Goal: Task Accomplishment & Management: Complete application form

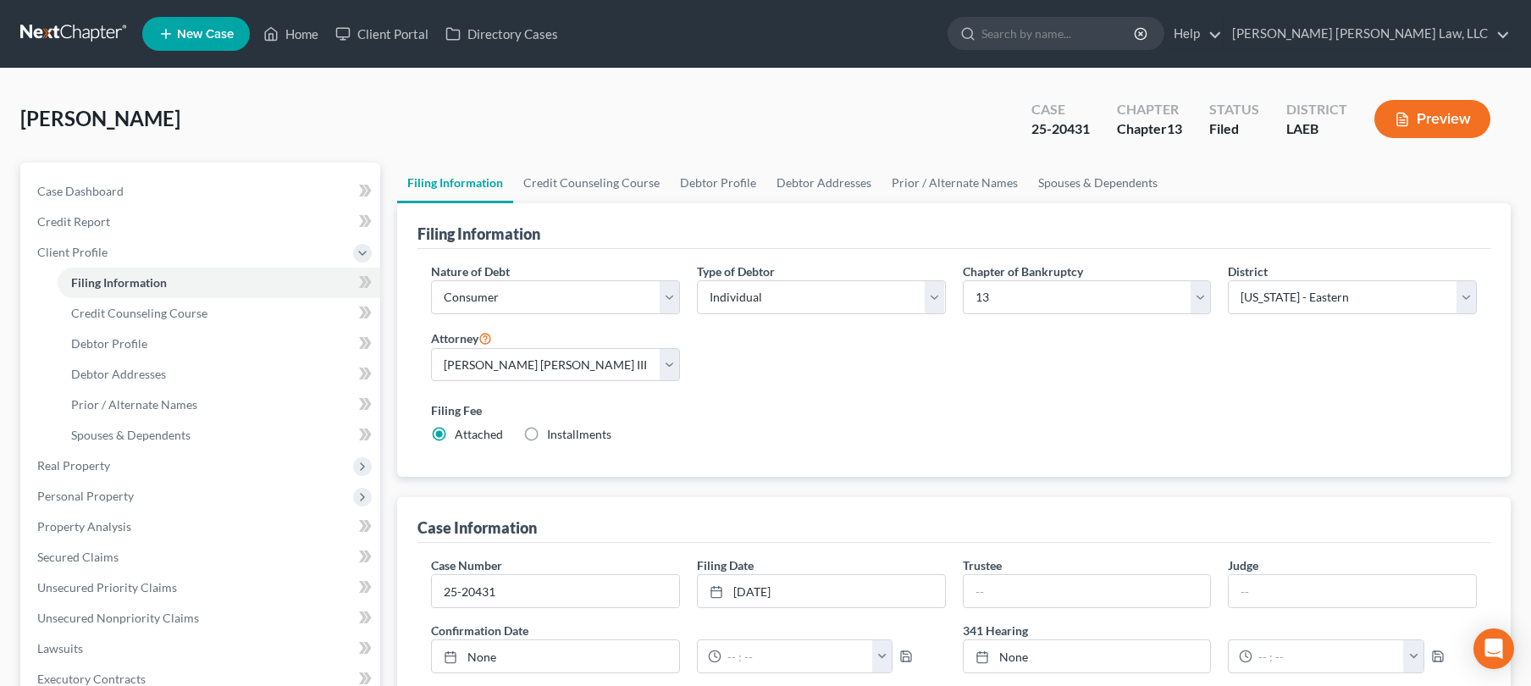
select select "1"
select select "0"
select select "3"
select select "34"
select select "2"
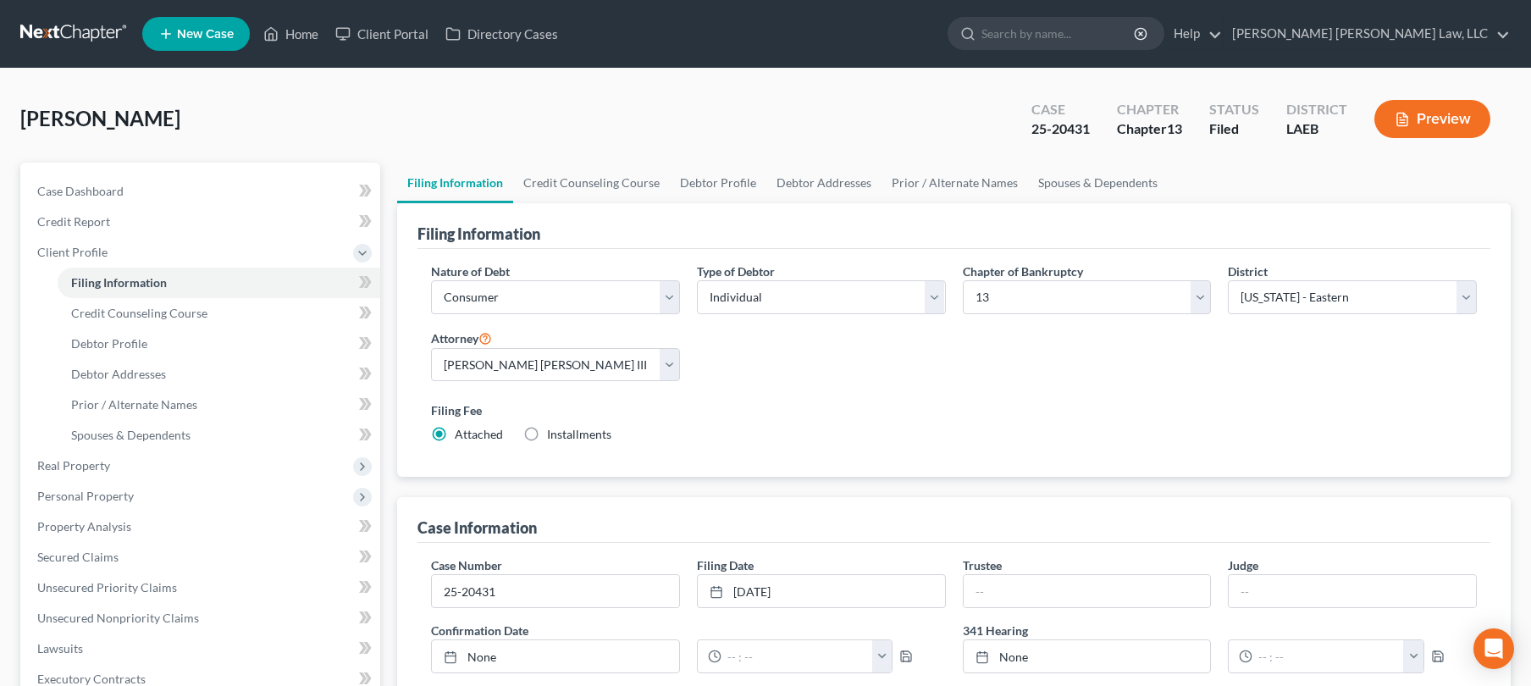
select select "19"
click at [103, 28] on link at bounding box center [74, 34] width 108 height 30
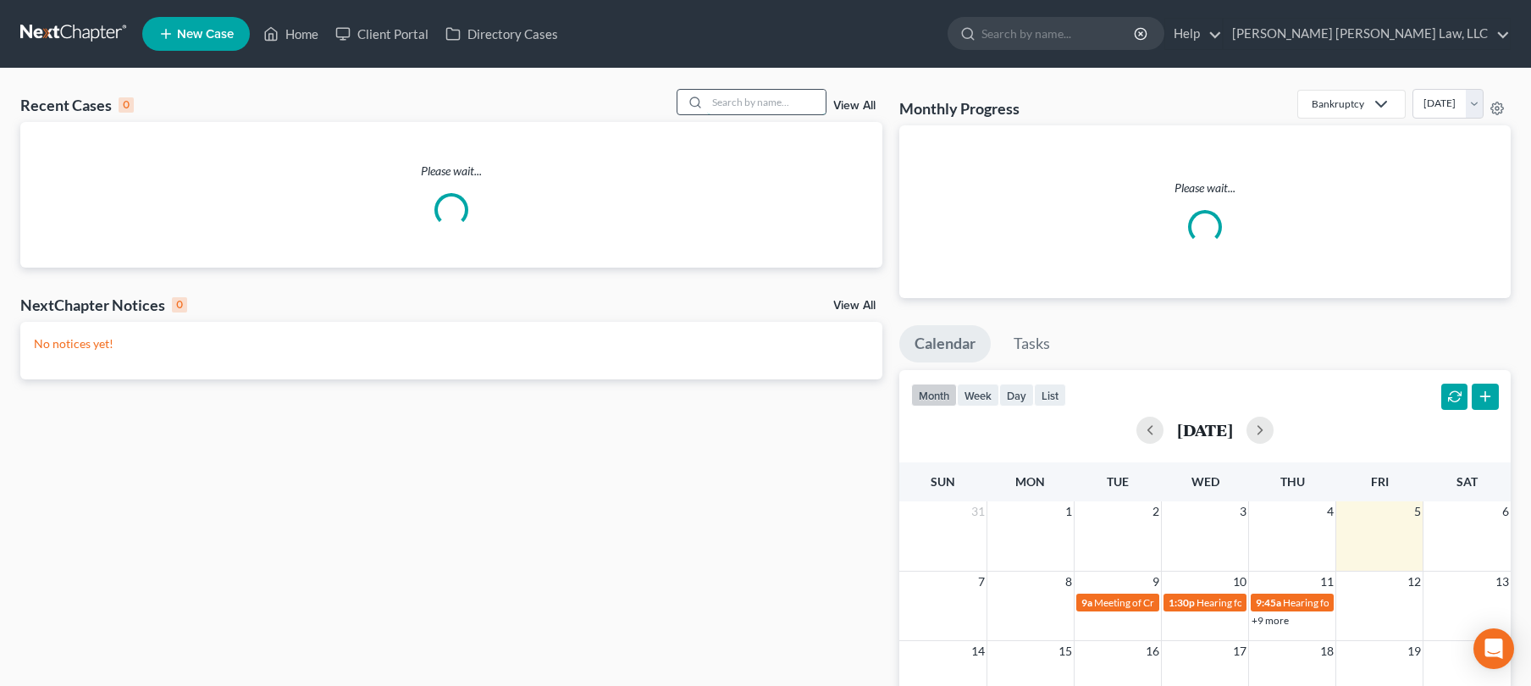
click at [772, 93] on input "search" at bounding box center [766, 102] width 119 height 25
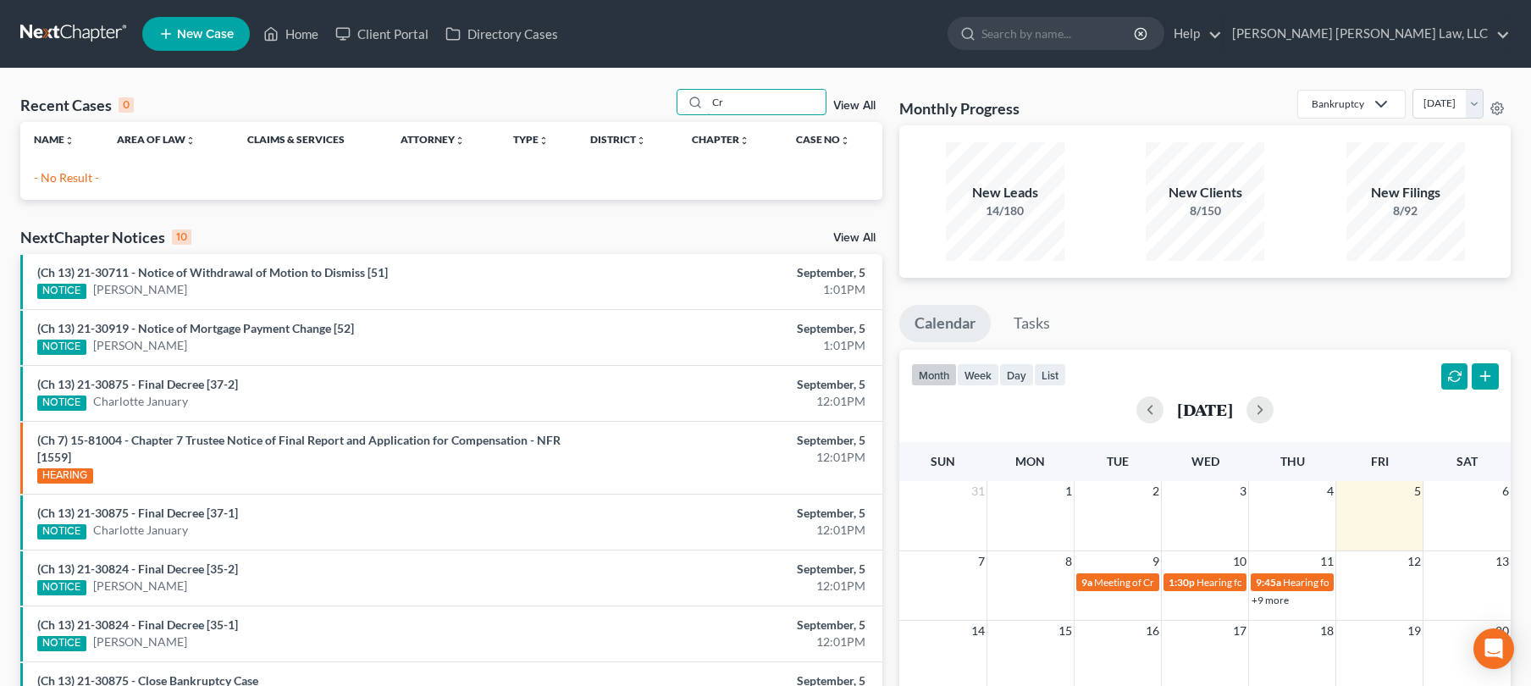
type input "C"
type input "H"
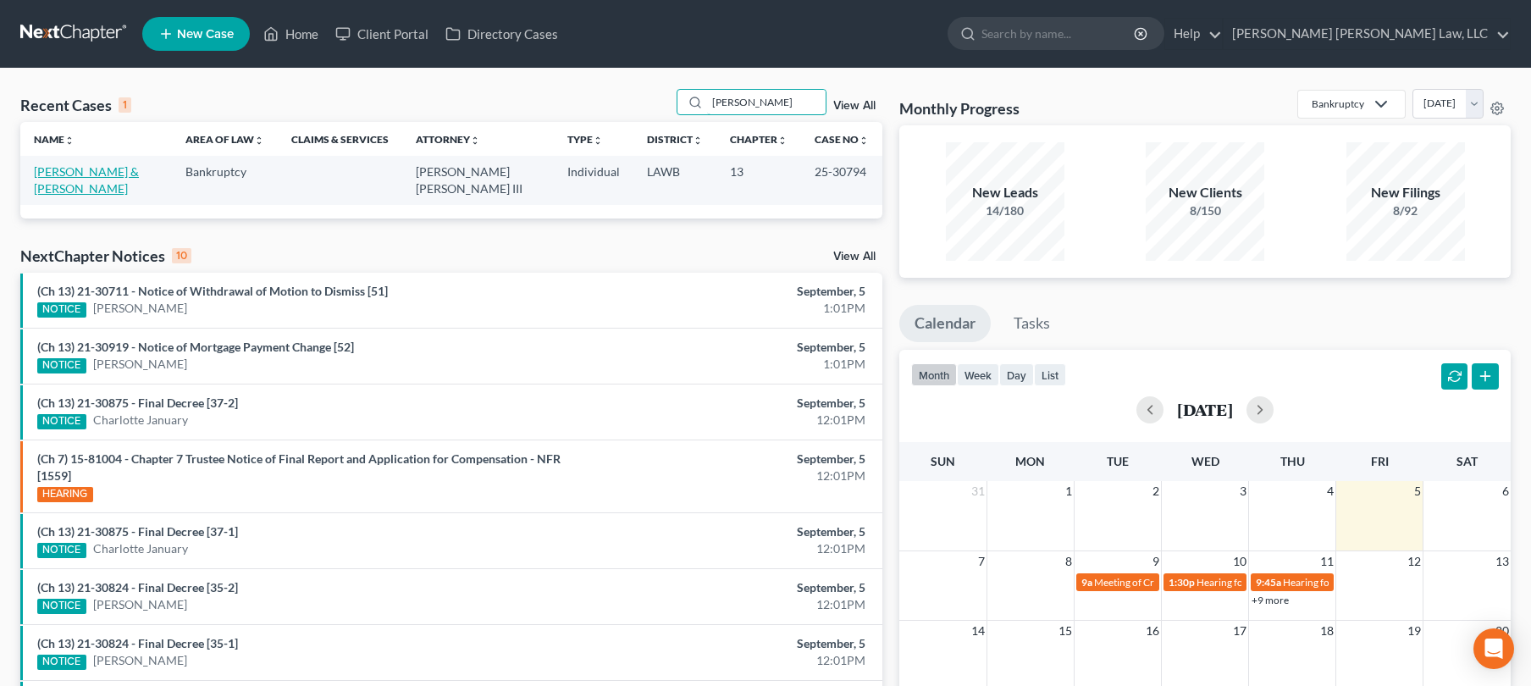
type input "[PERSON_NAME]"
click at [73, 178] on link "[PERSON_NAME] & [PERSON_NAME]" at bounding box center [86, 179] width 105 height 31
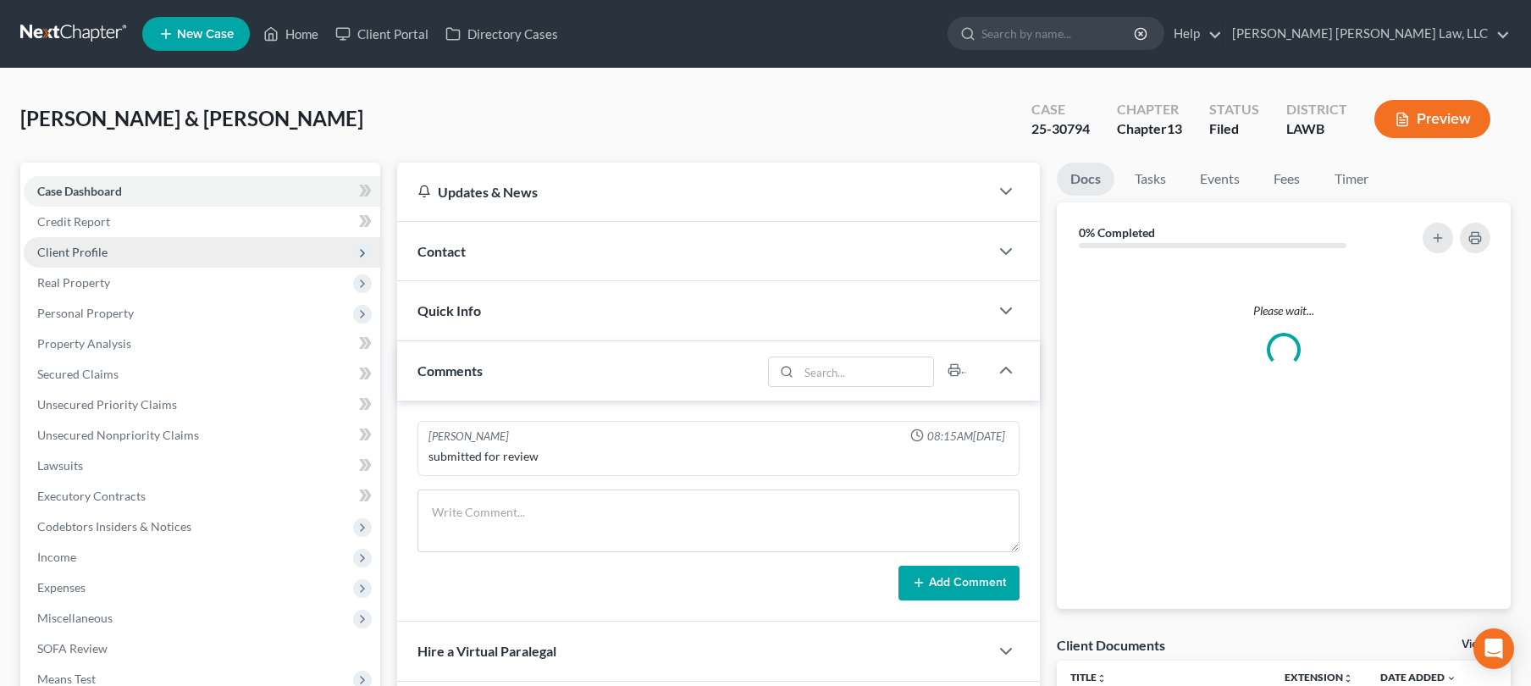
click at [171, 248] on span "Client Profile" at bounding box center [202, 252] width 357 height 30
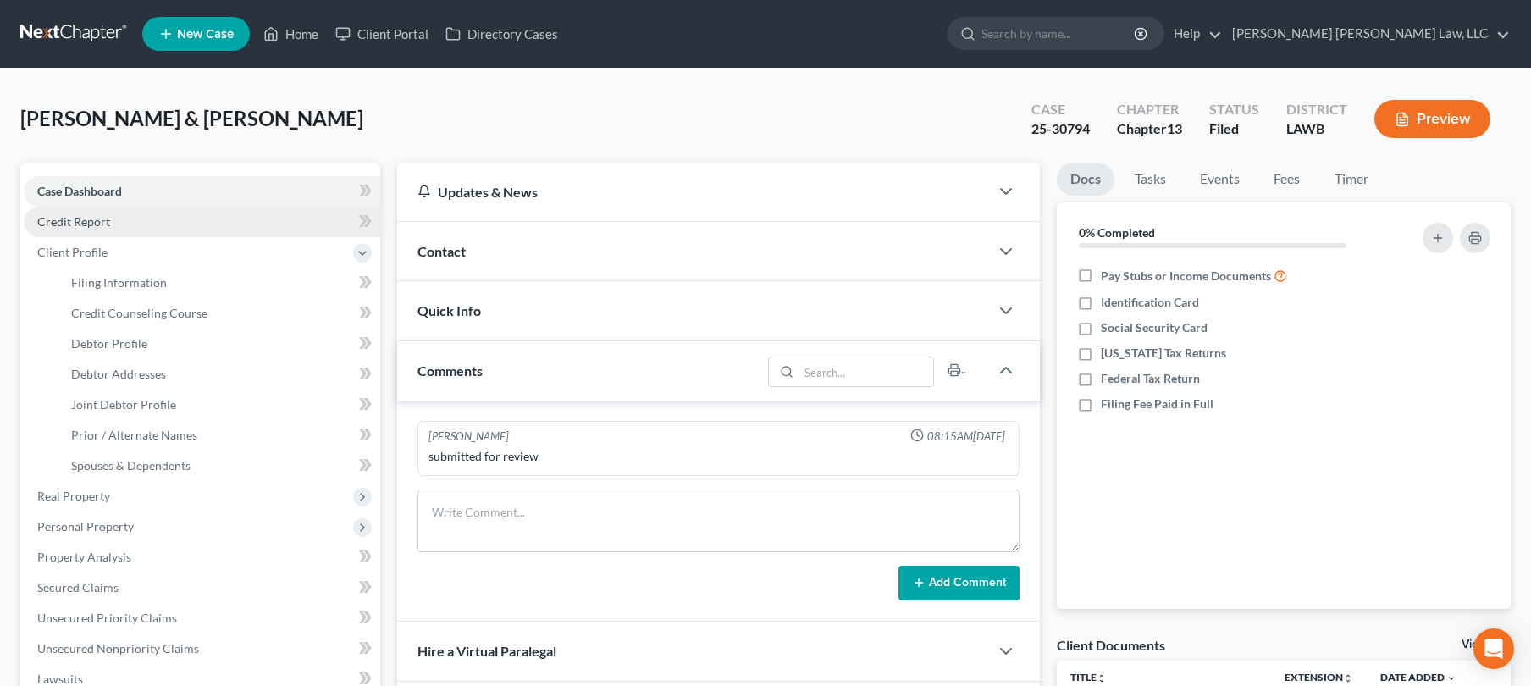
click at [139, 217] on link "Credit Report" at bounding box center [202, 222] width 357 height 30
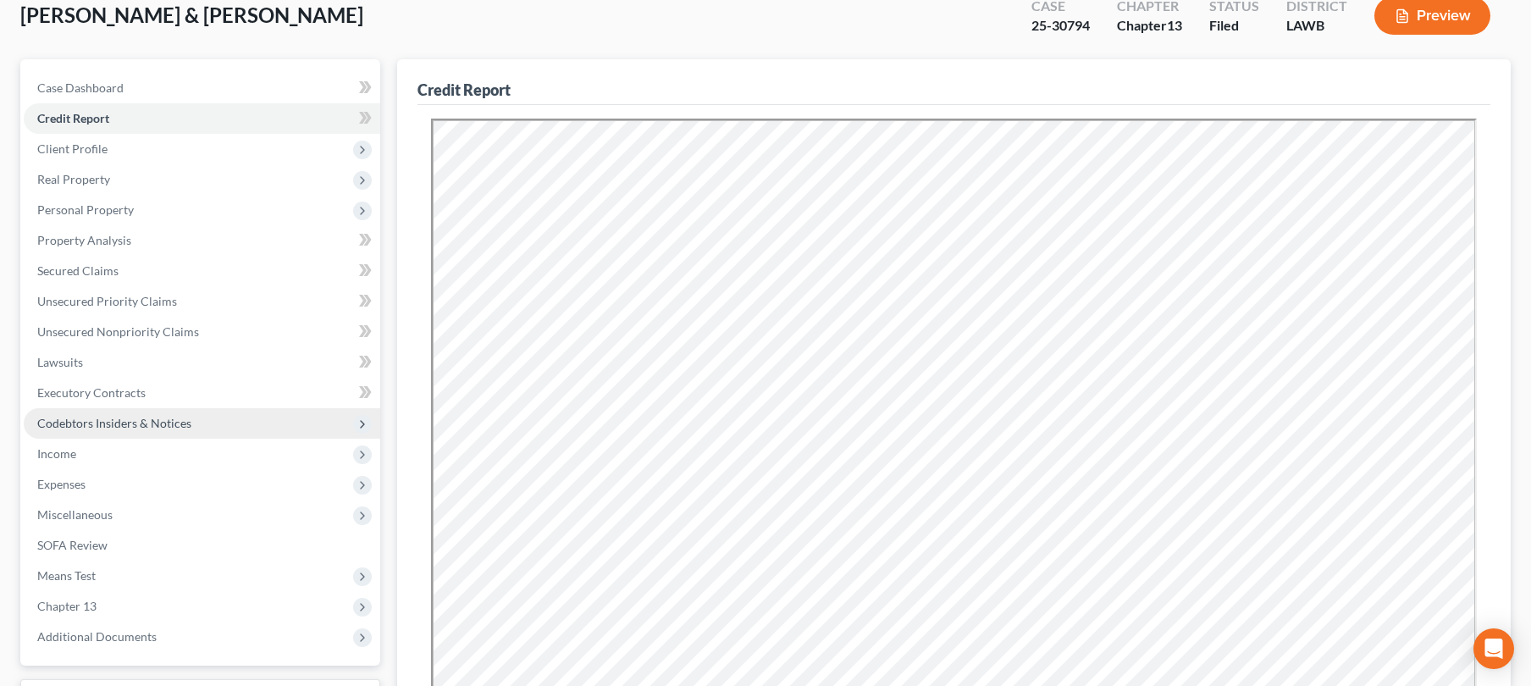
scroll to position [68, 0]
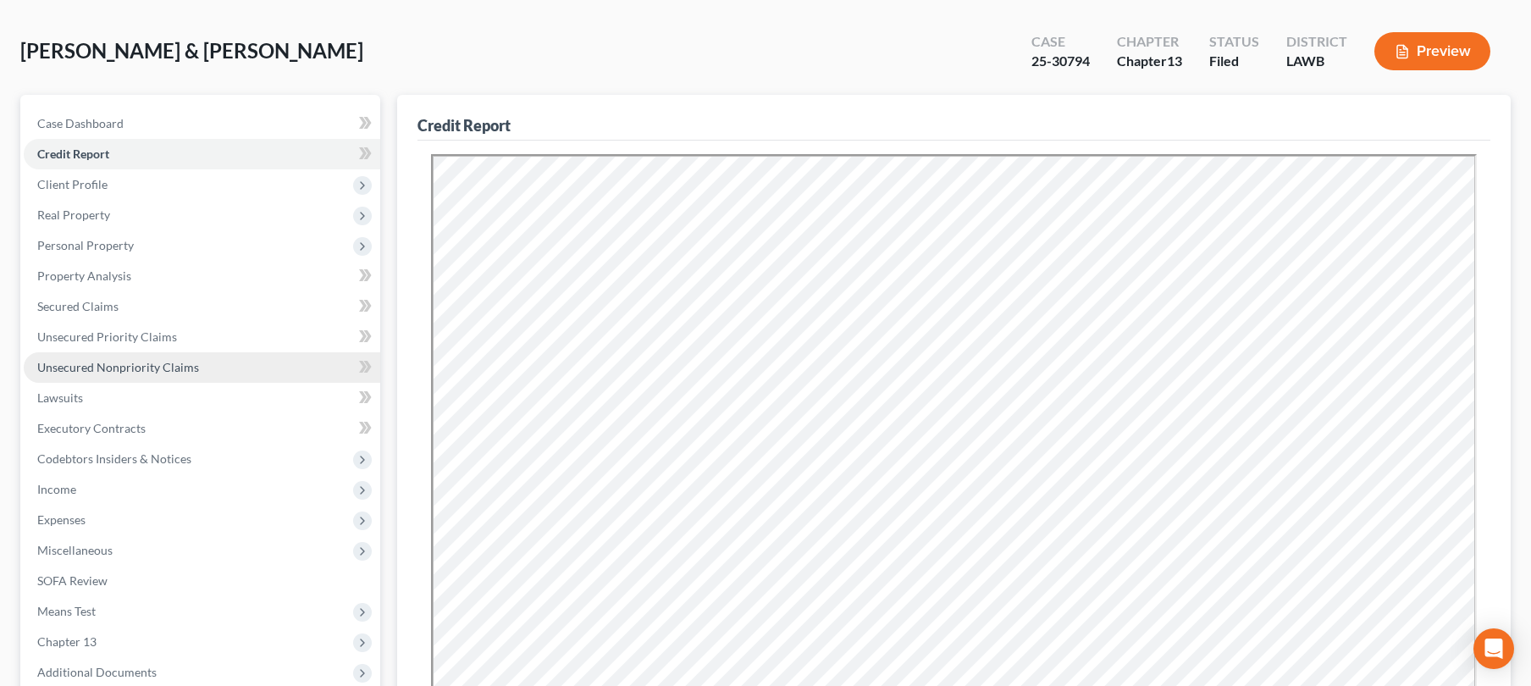
click at [95, 354] on link "Unsecured Nonpriority Claims" at bounding box center [202, 367] width 357 height 30
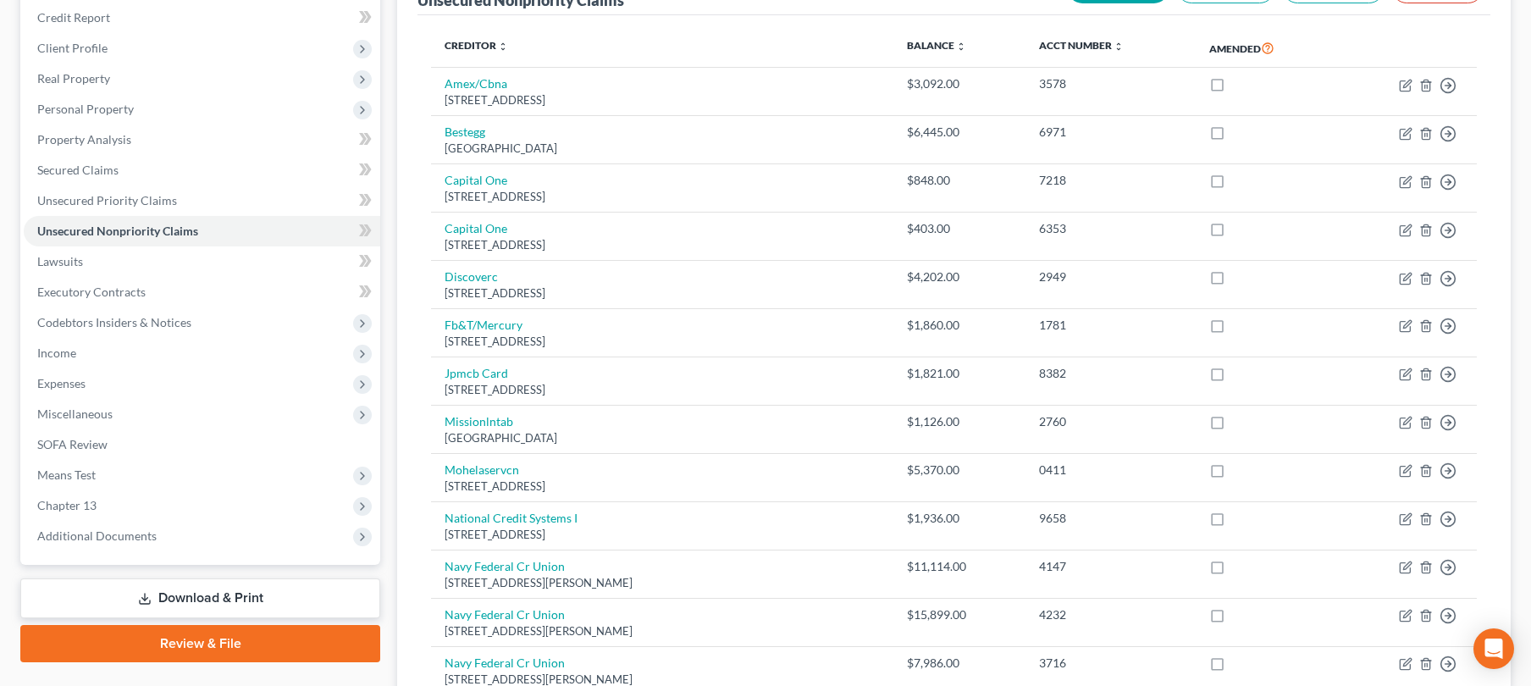
scroll to position [183, 0]
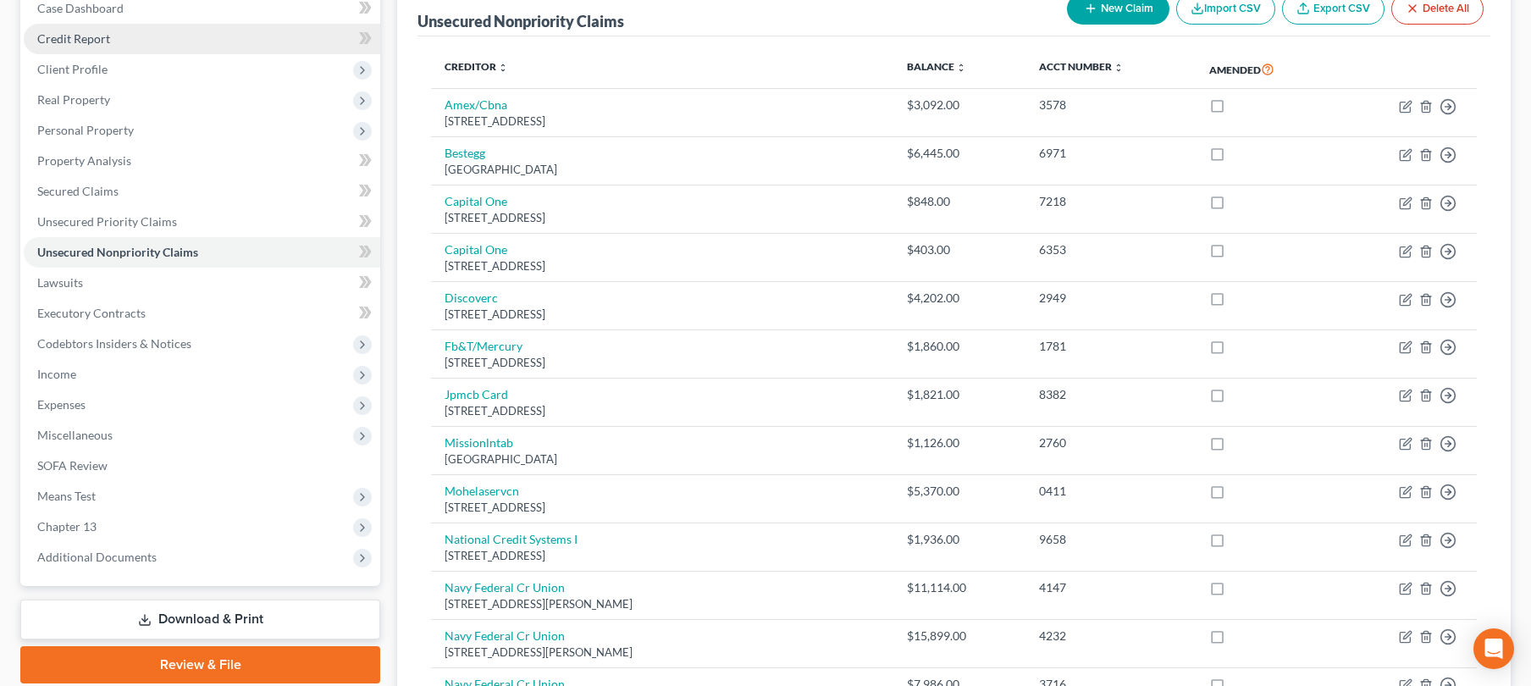
click at [108, 45] on link "Credit Report" at bounding box center [202, 39] width 357 height 30
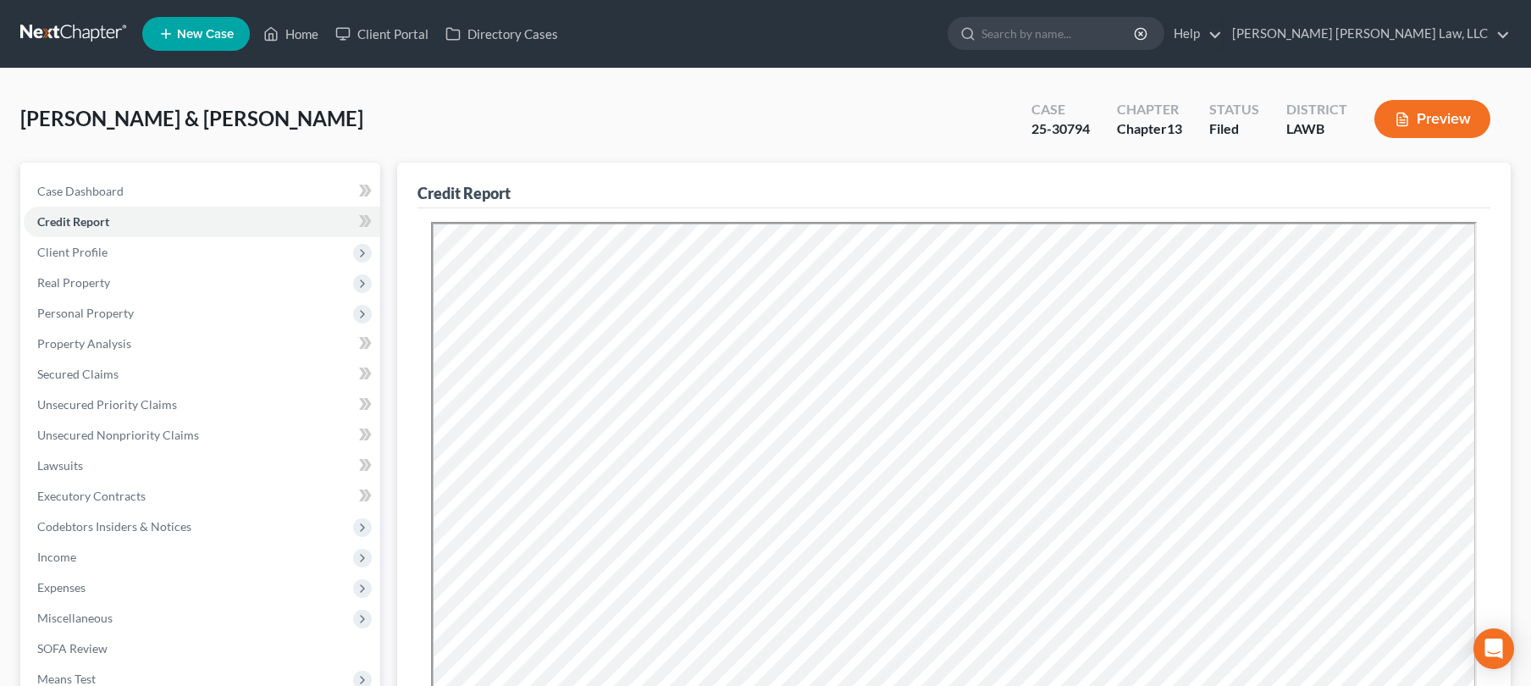
click at [821, 165] on div "Credit Report" at bounding box center [954, 186] width 1073 height 46
